Goal: Find specific page/section: Find specific page/section

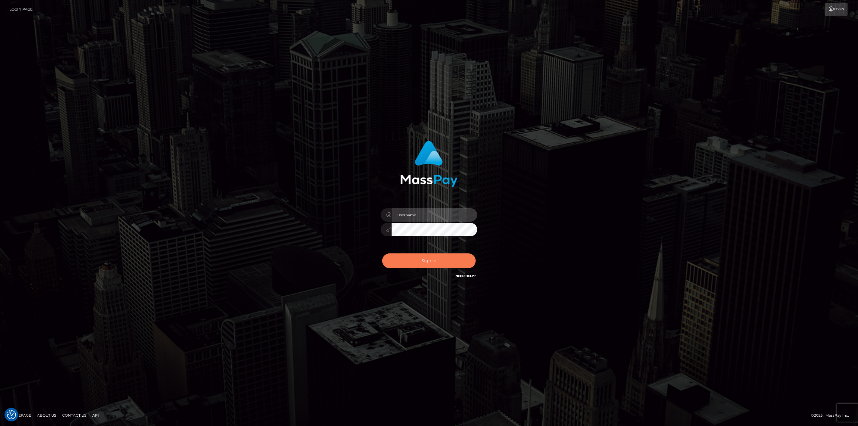
type input "scott.cm"
click at [441, 261] on button "Sign in" at bounding box center [429, 261] width 94 height 15
type input "scott.cm"
click at [439, 260] on button "Sign in" at bounding box center [429, 261] width 94 height 15
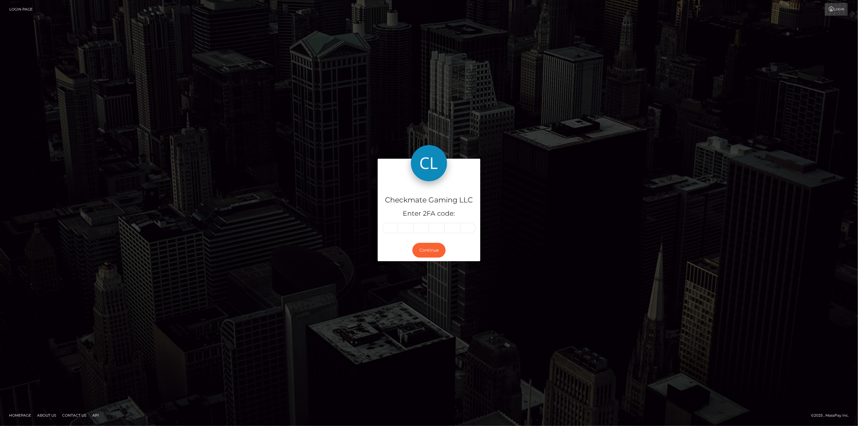
click at [391, 227] on input "text" at bounding box center [390, 228] width 16 height 10
type input "3"
type input "9"
type input "4"
type input "6"
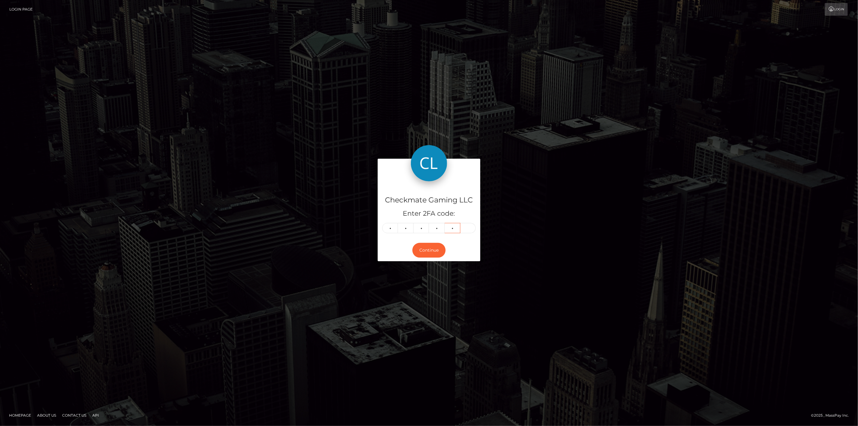
type input "6"
type input "8"
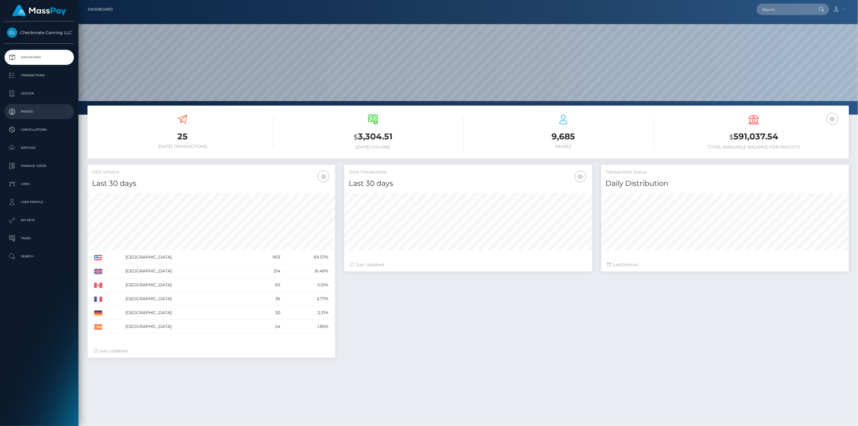
scroll to position [107, 248]
click at [32, 111] on p "Payees" at bounding box center [39, 111] width 65 height 9
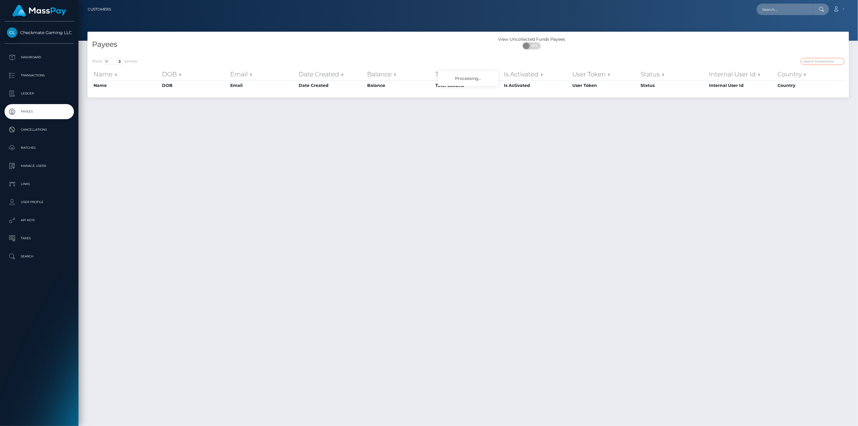
click at [823, 58] on input "search" at bounding box center [823, 61] width 44 height 7
paste input "peep"
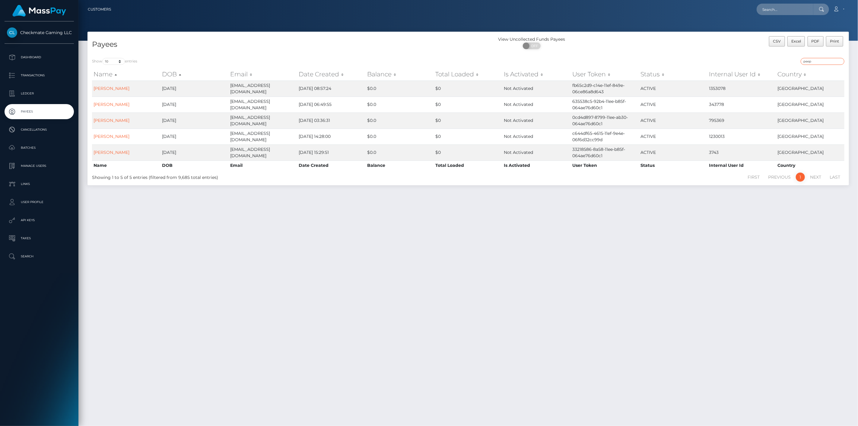
drag, startPoint x: 827, startPoint y: 62, endPoint x: 780, endPoint y: 63, distance: 48.0
click at [780, 62] on div "peep" at bounding box center [659, 62] width 372 height 8
paste input "1213104"
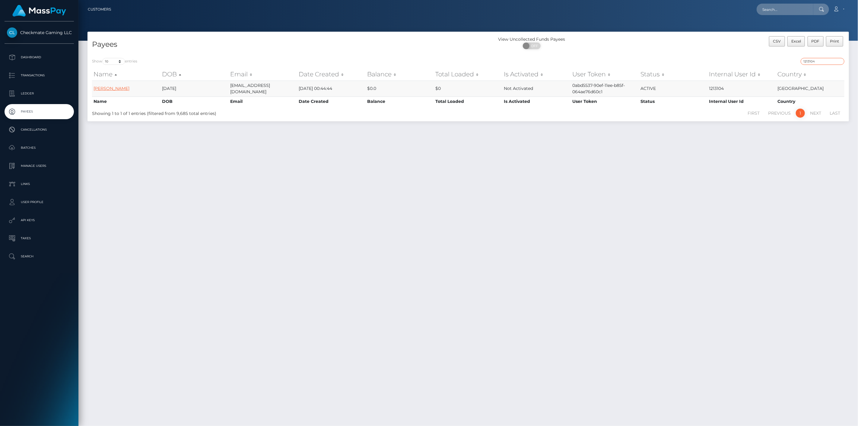
type input "1213104"
click at [102, 86] on link "Eli wittman" at bounding box center [112, 88] width 36 height 5
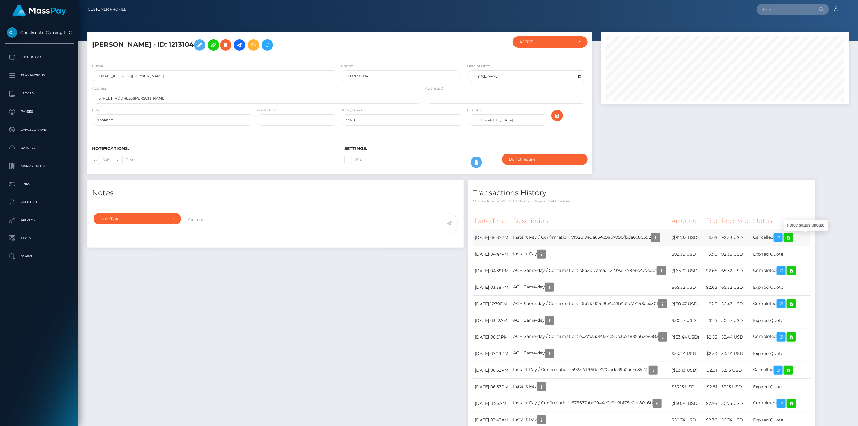
scroll to position [72, 248]
